Goal: Browse casually: Explore the website without a specific task or goal

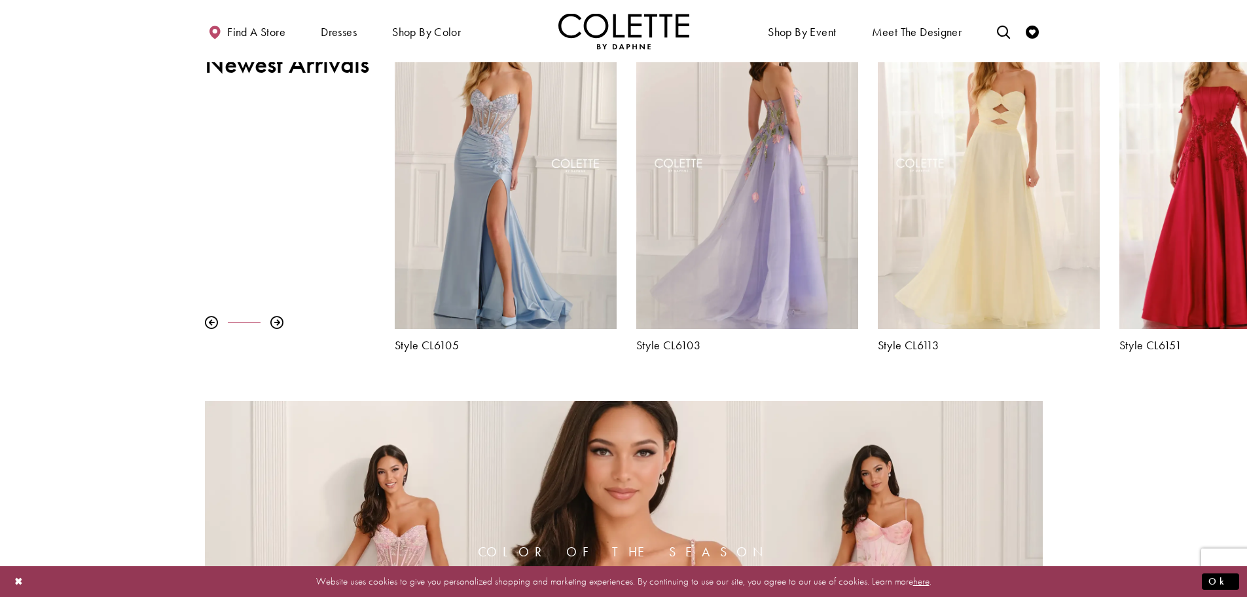
scroll to position [589, 0]
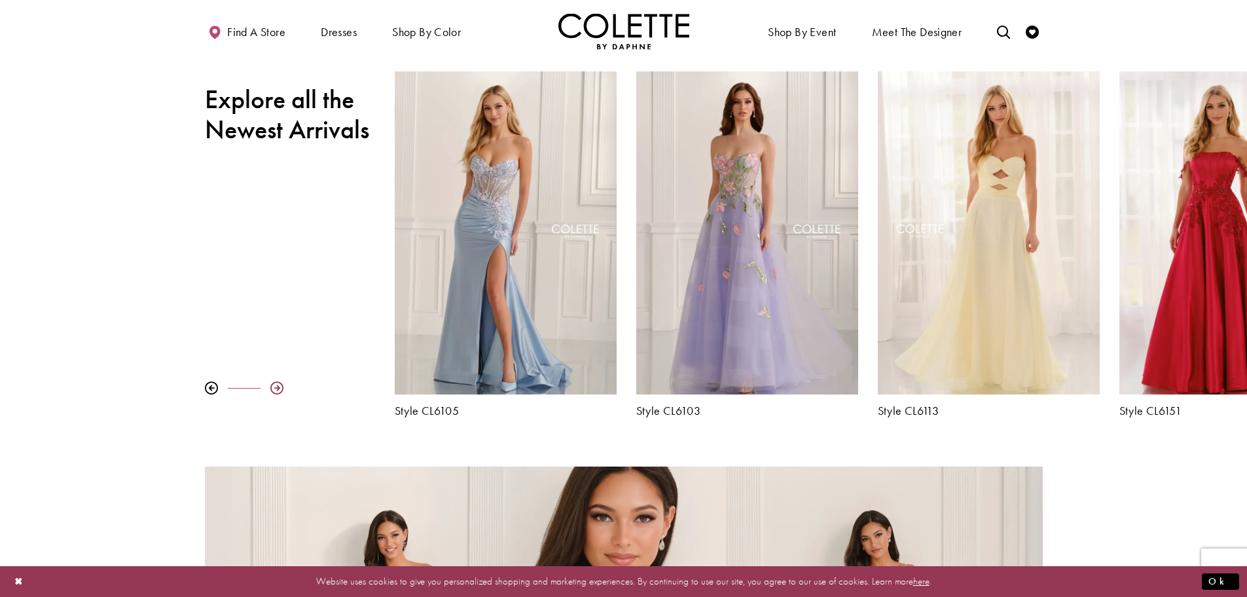
click at [272, 385] on div at bounding box center [276, 387] width 13 height 13
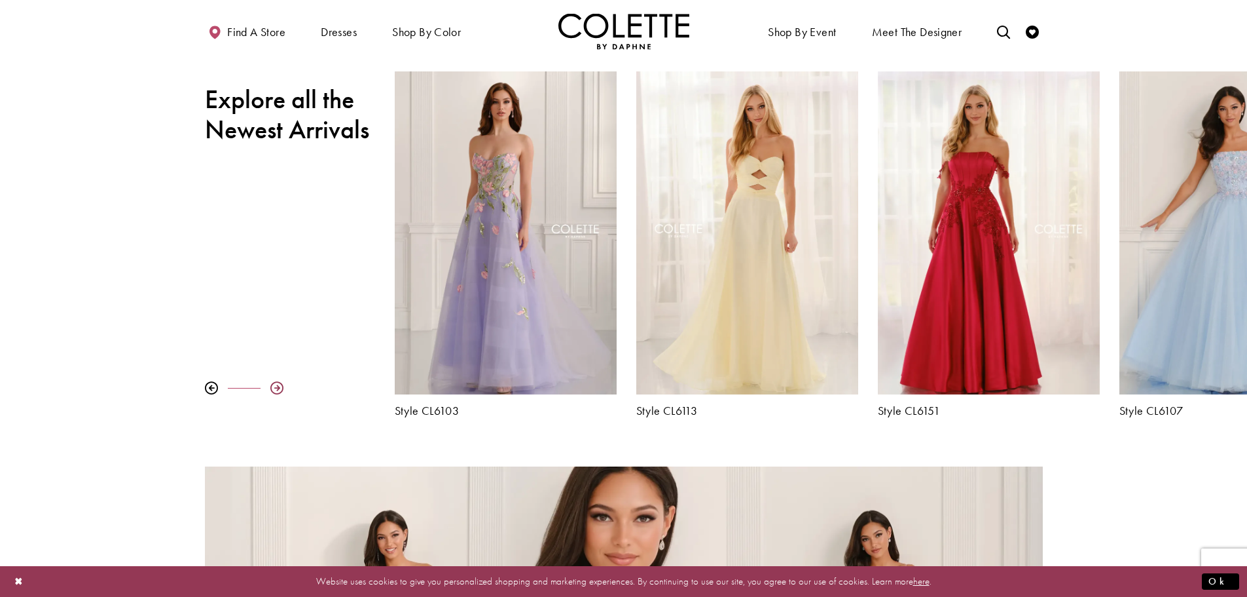
click at [272, 385] on div at bounding box center [276, 387] width 13 height 13
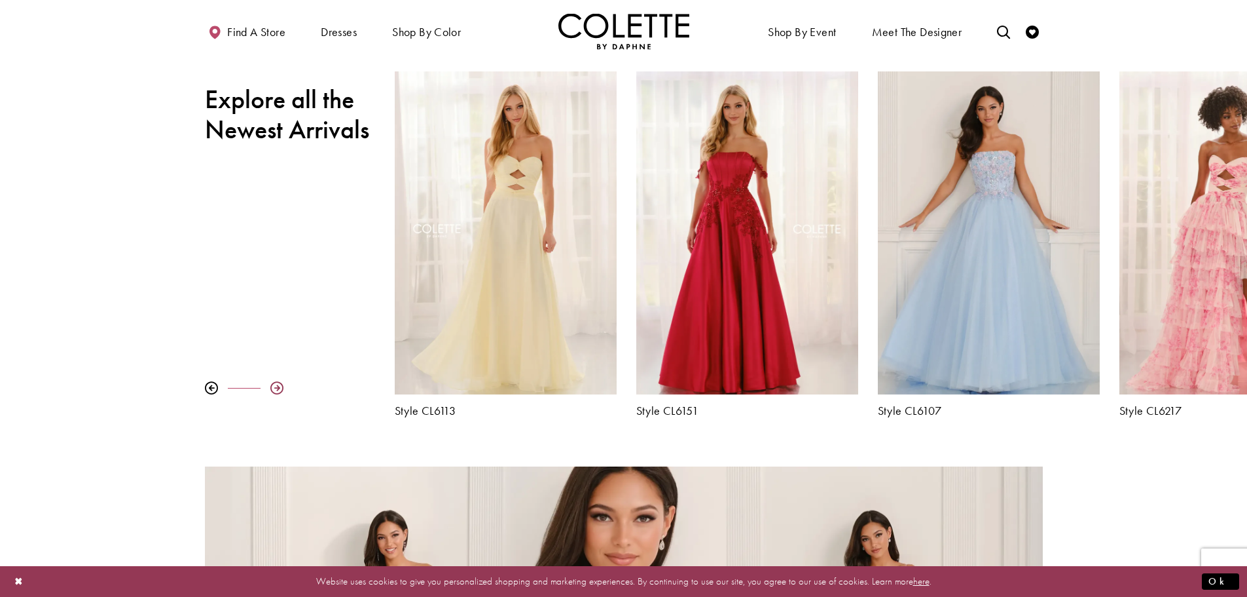
click at [272, 387] on div at bounding box center [276, 387] width 13 height 13
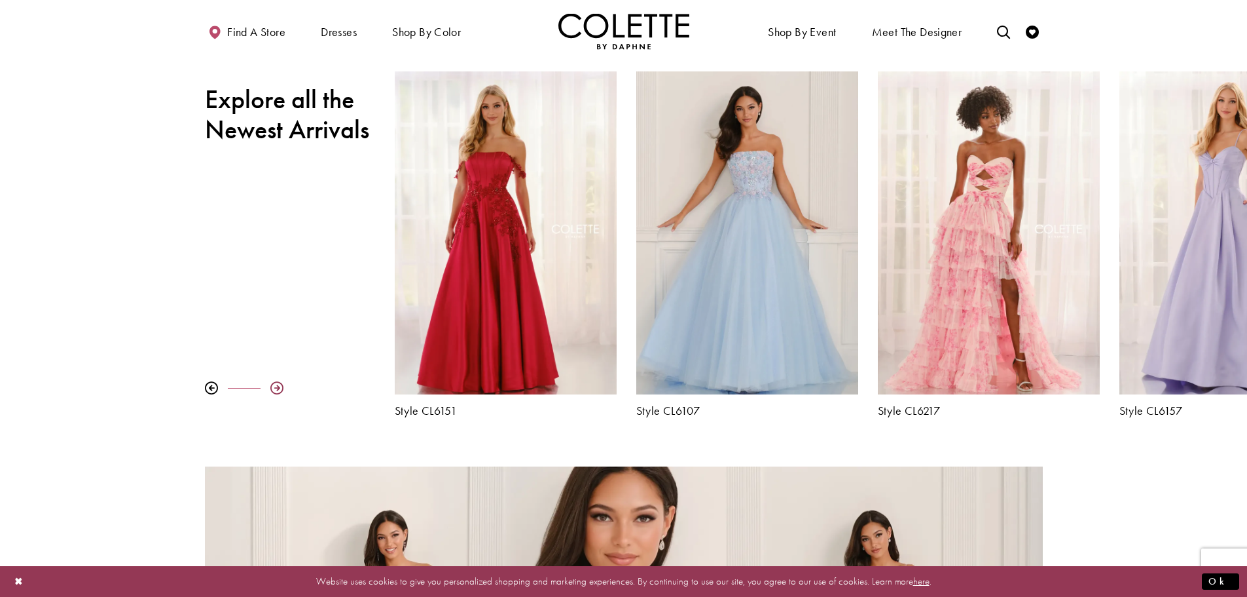
click at [272, 387] on div at bounding box center [276, 387] width 13 height 13
click at [275, 386] on div at bounding box center [276, 387] width 13 height 13
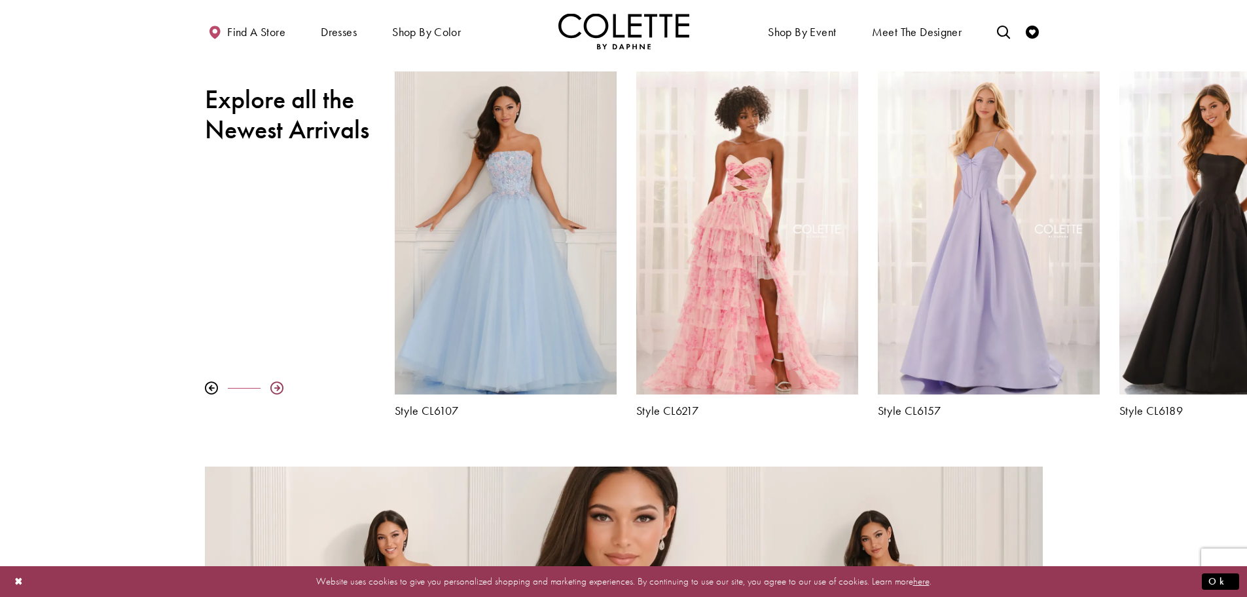
click at [275, 386] on div at bounding box center [276, 387] width 13 height 13
click at [280, 388] on div at bounding box center [276, 387] width 13 height 13
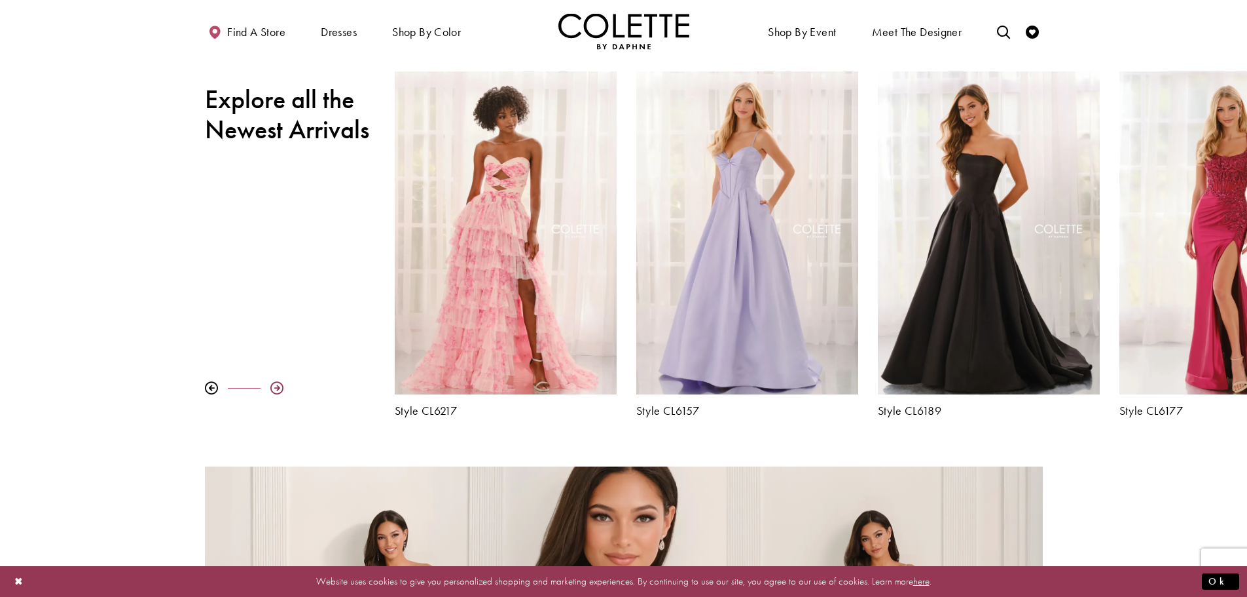
click at [280, 388] on div at bounding box center [276, 387] width 13 height 13
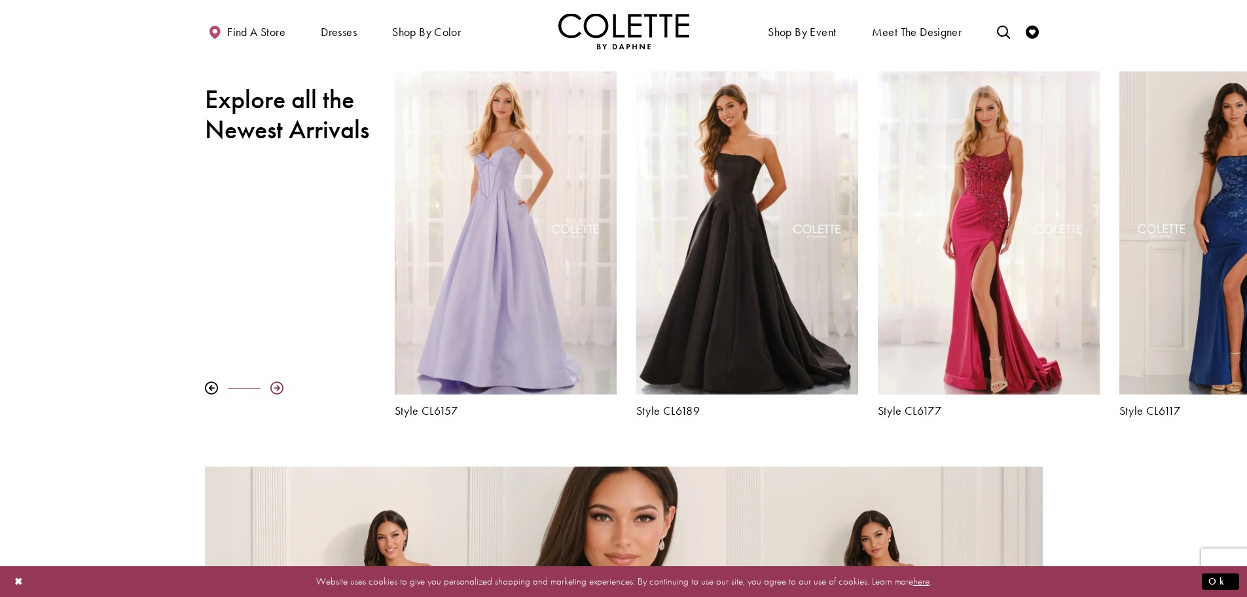
click at [280, 388] on div at bounding box center [276, 387] width 13 height 13
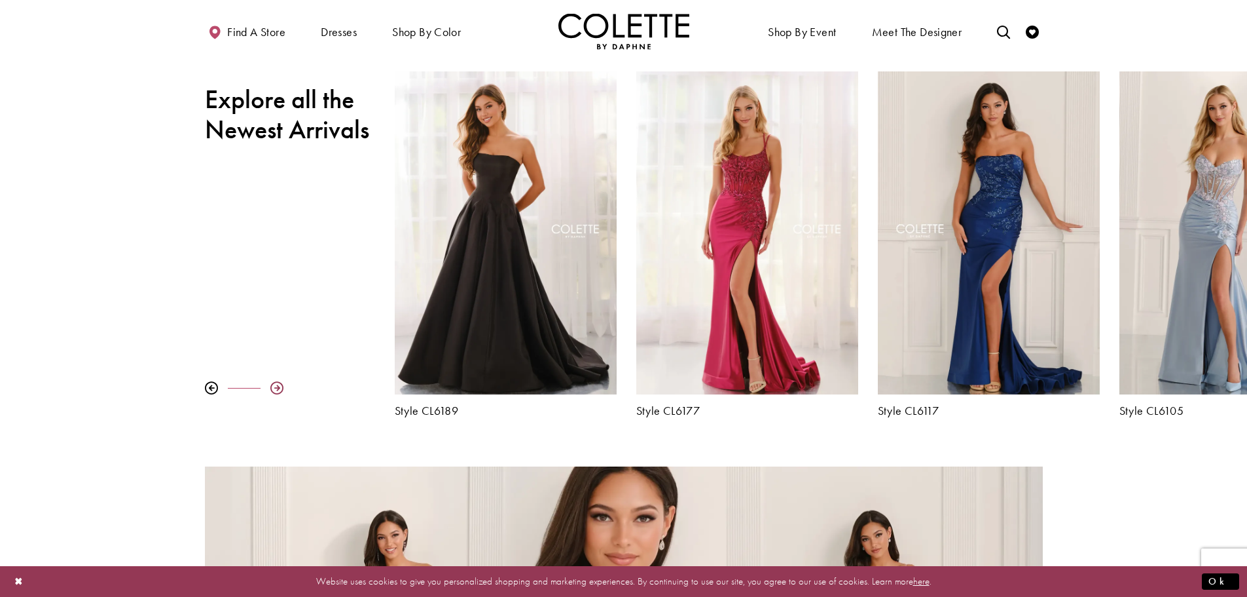
click at [280, 388] on div at bounding box center [276, 387] width 13 height 13
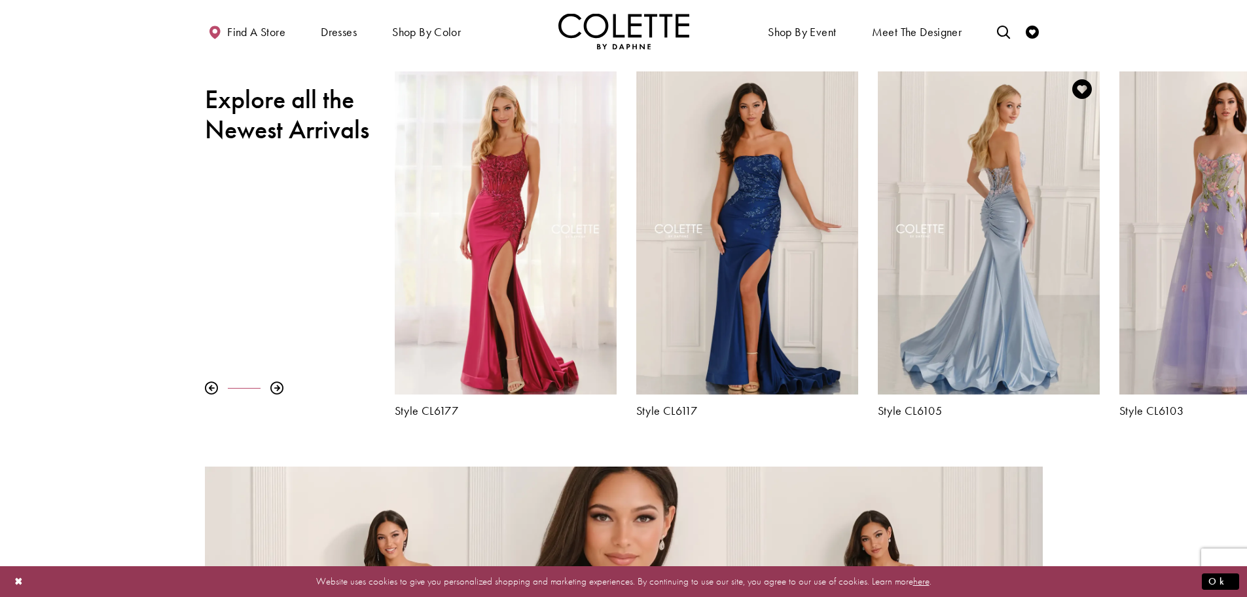
click at [986, 316] on div "Visit Colette by Daphne Style No. CL6105 Page" at bounding box center [989, 232] width 222 height 323
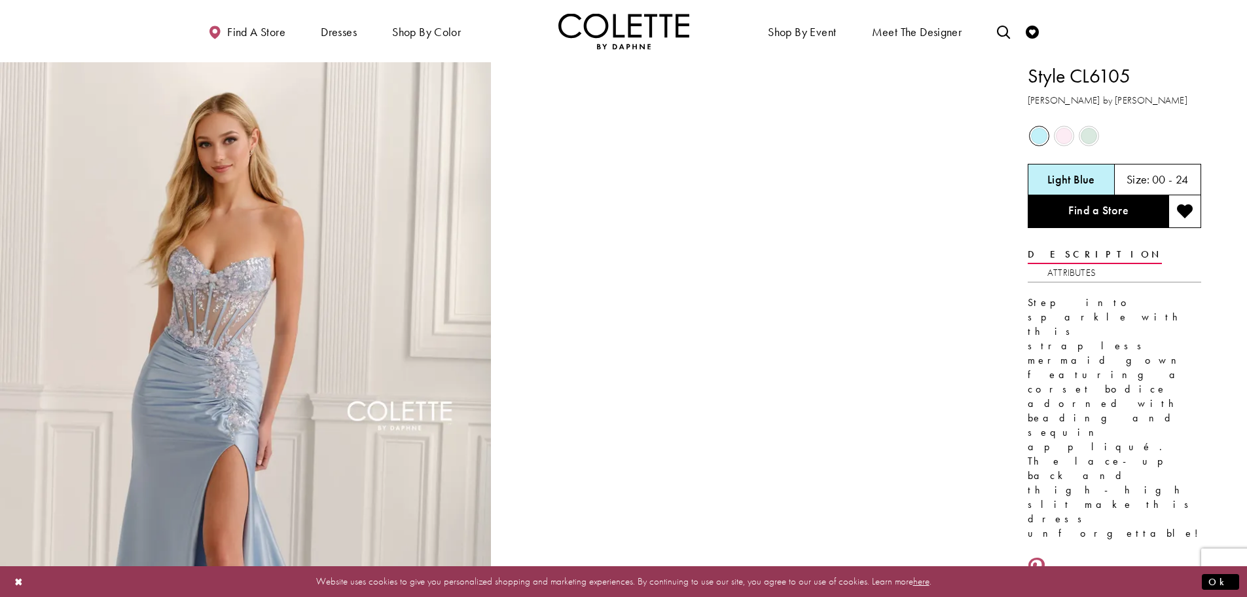
click at [1069, 136] on span "Product color controls state depends on size chosen" at bounding box center [1064, 136] width 16 height 16
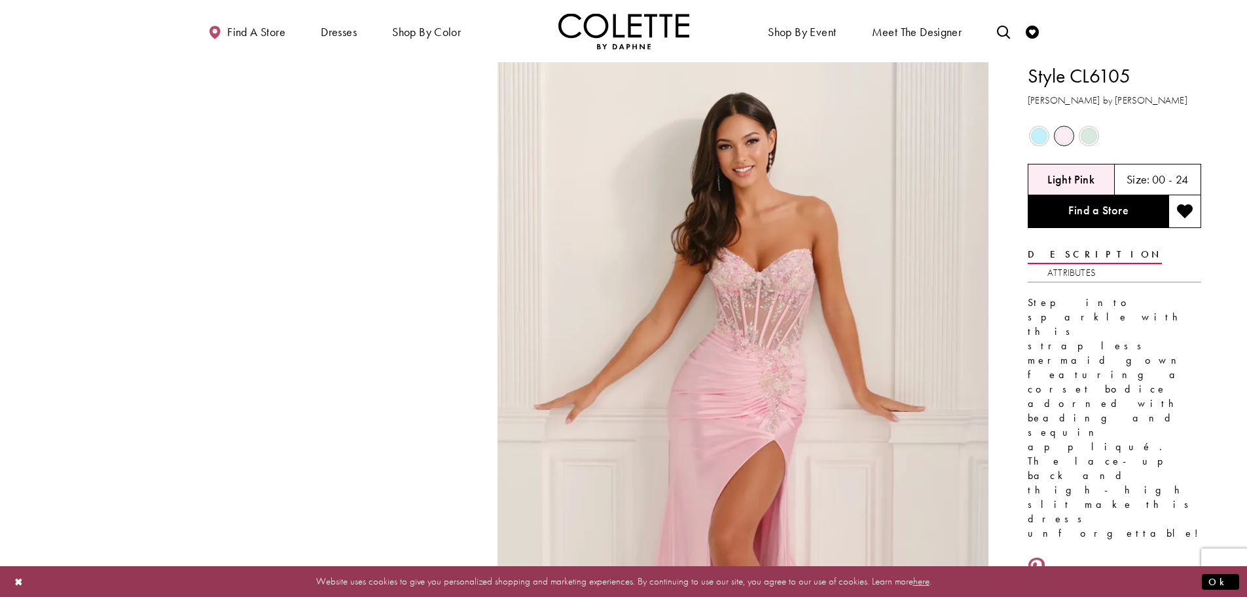
click at [1082, 134] on span "Product color controls state depends on size chosen" at bounding box center [1089, 136] width 16 height 16
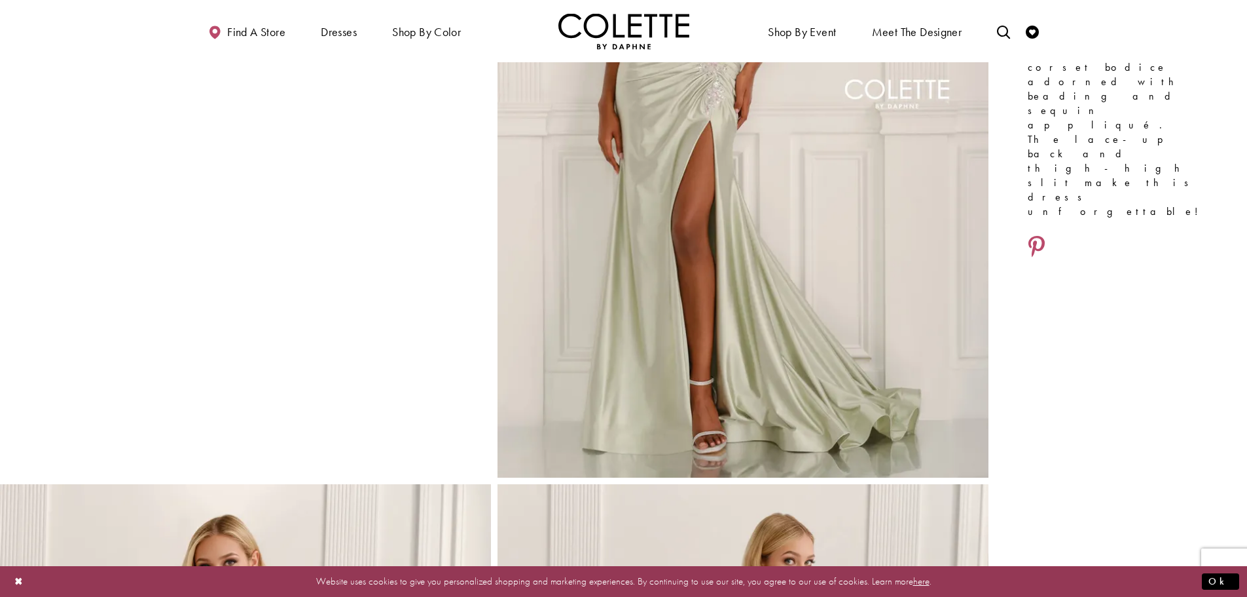
scroll to position [181, 0]
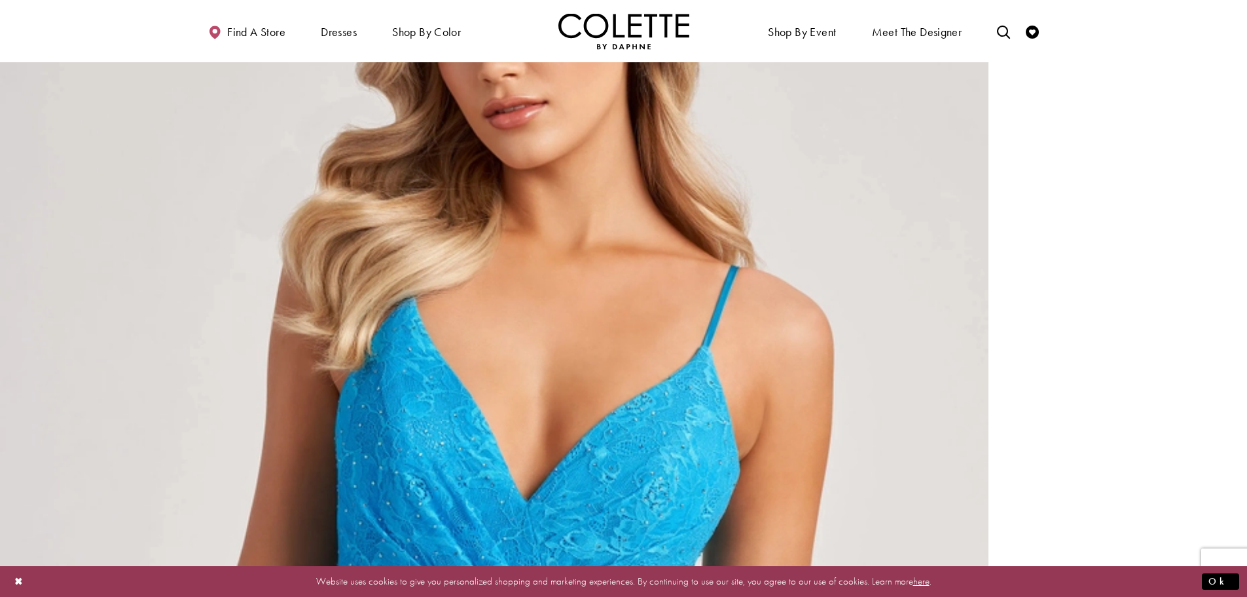
scroll to position [2095, 0]
